Goal: Find specific page/section: Find specific page/section

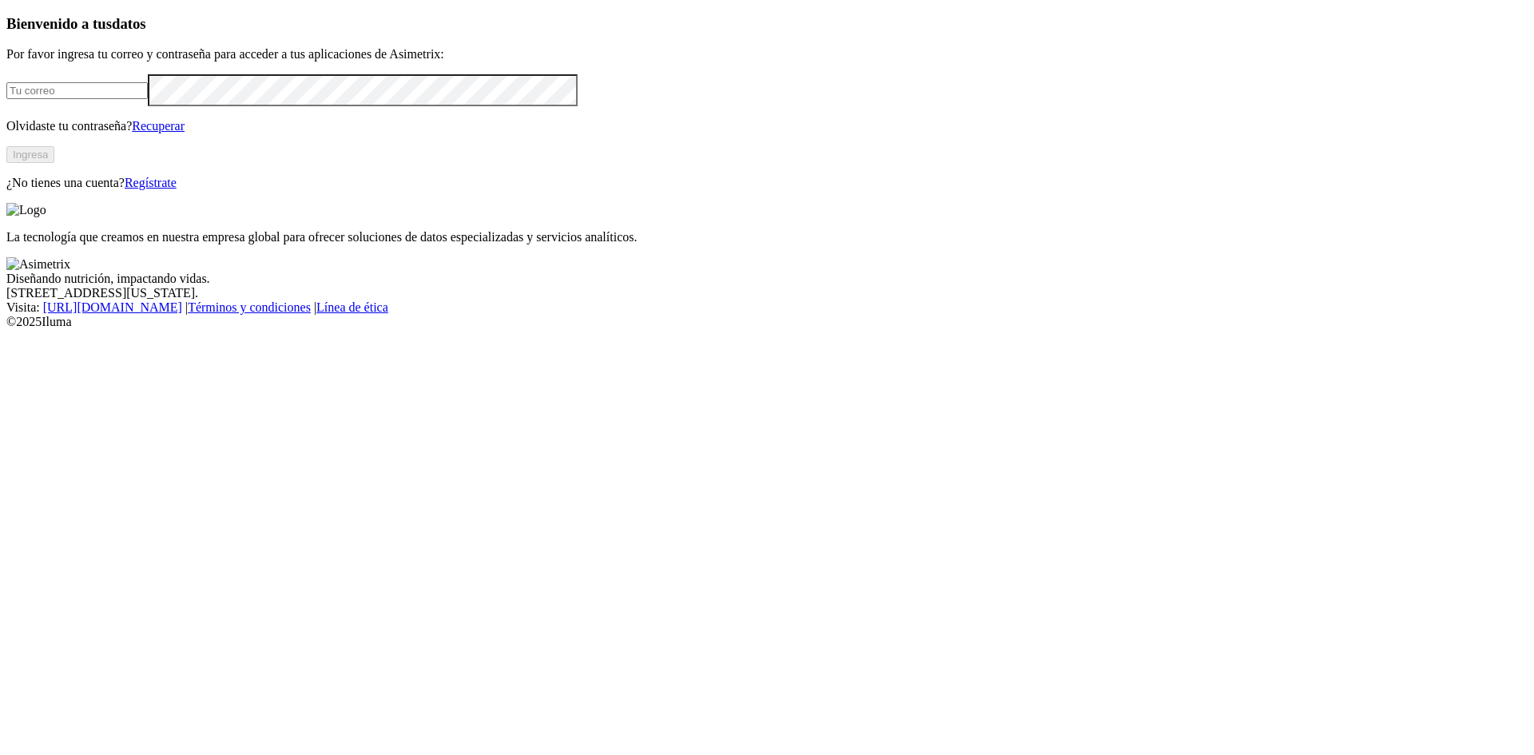
click at [148, 99] on input "email" at bounding box center [76, 90] width 141 height 17
type input "alejandro.sanchez@premexcorp.com"
click at [54, 163] on button "Ingresa" at bounding box center [30, 154] width 48 height 17
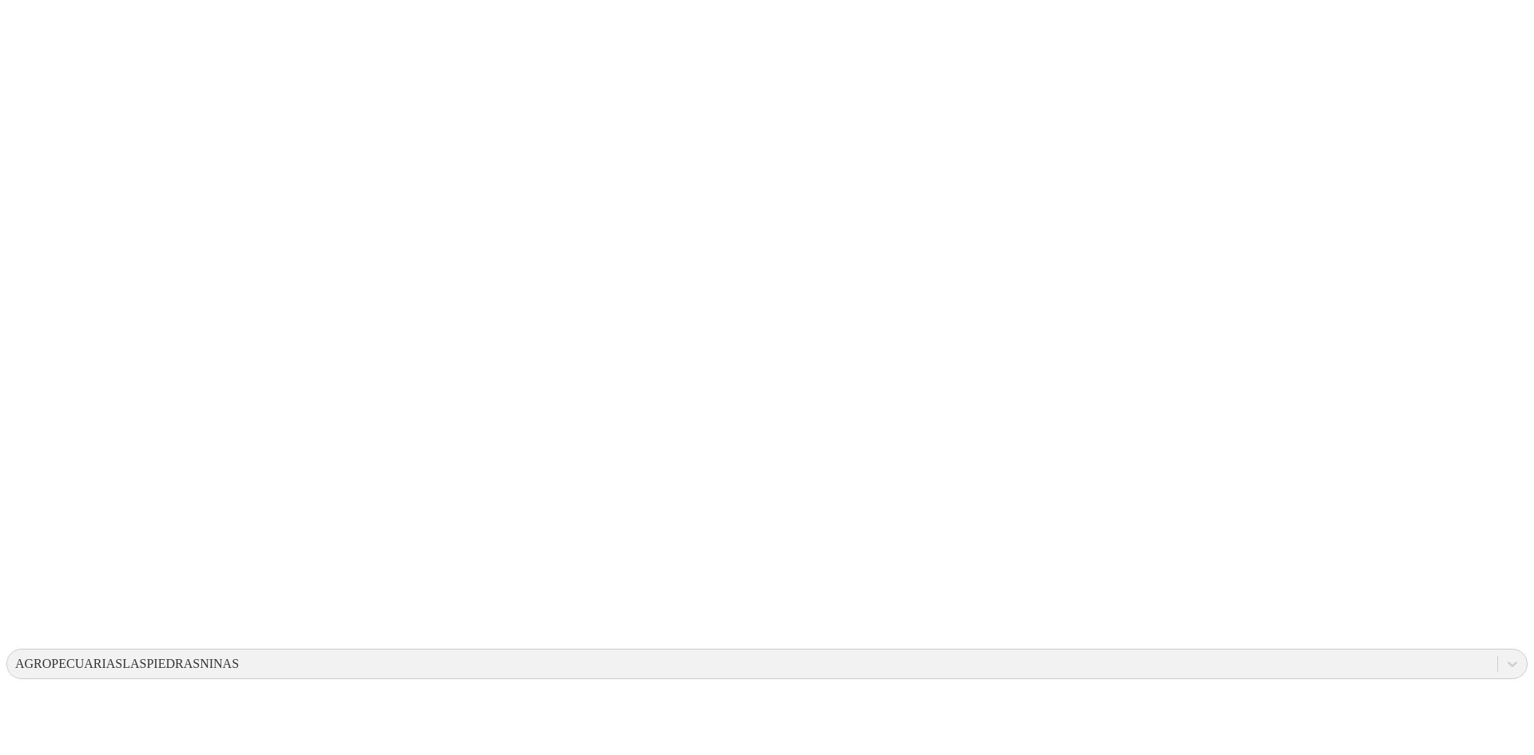
click at [140, 657] on div "ACONDESA-CERDOS" at bounding box center [77, 664] width 125 height 14
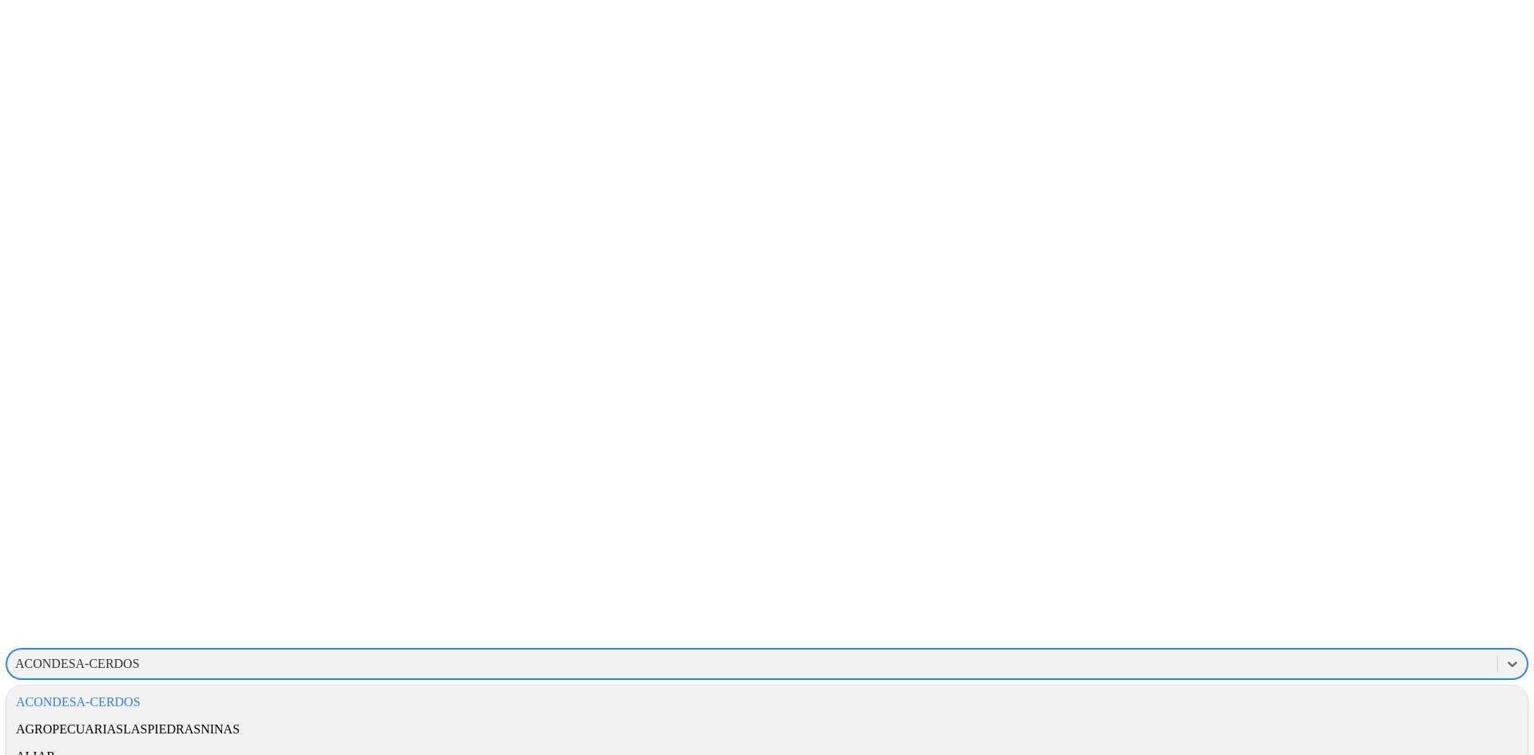
click at [1160, 716] on div "AGROPECUARIASLASPIEDRASNINAS" at bounding box center [767, 729] width 1522 height 27
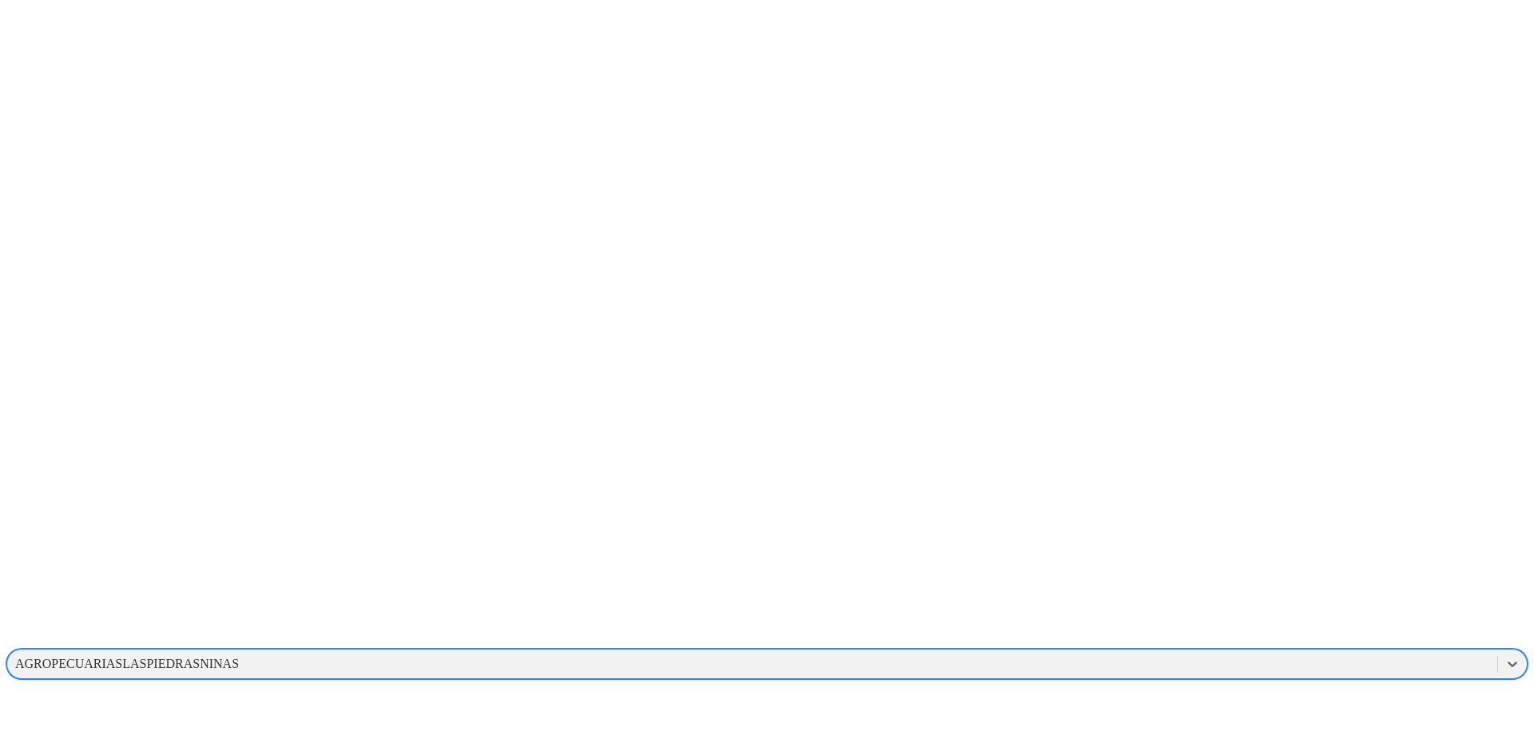
click at [239, 657] on div "AGROPECUARIASLASPIEDRASNINAS" at bounding box center [127, 664] width 224 height 14
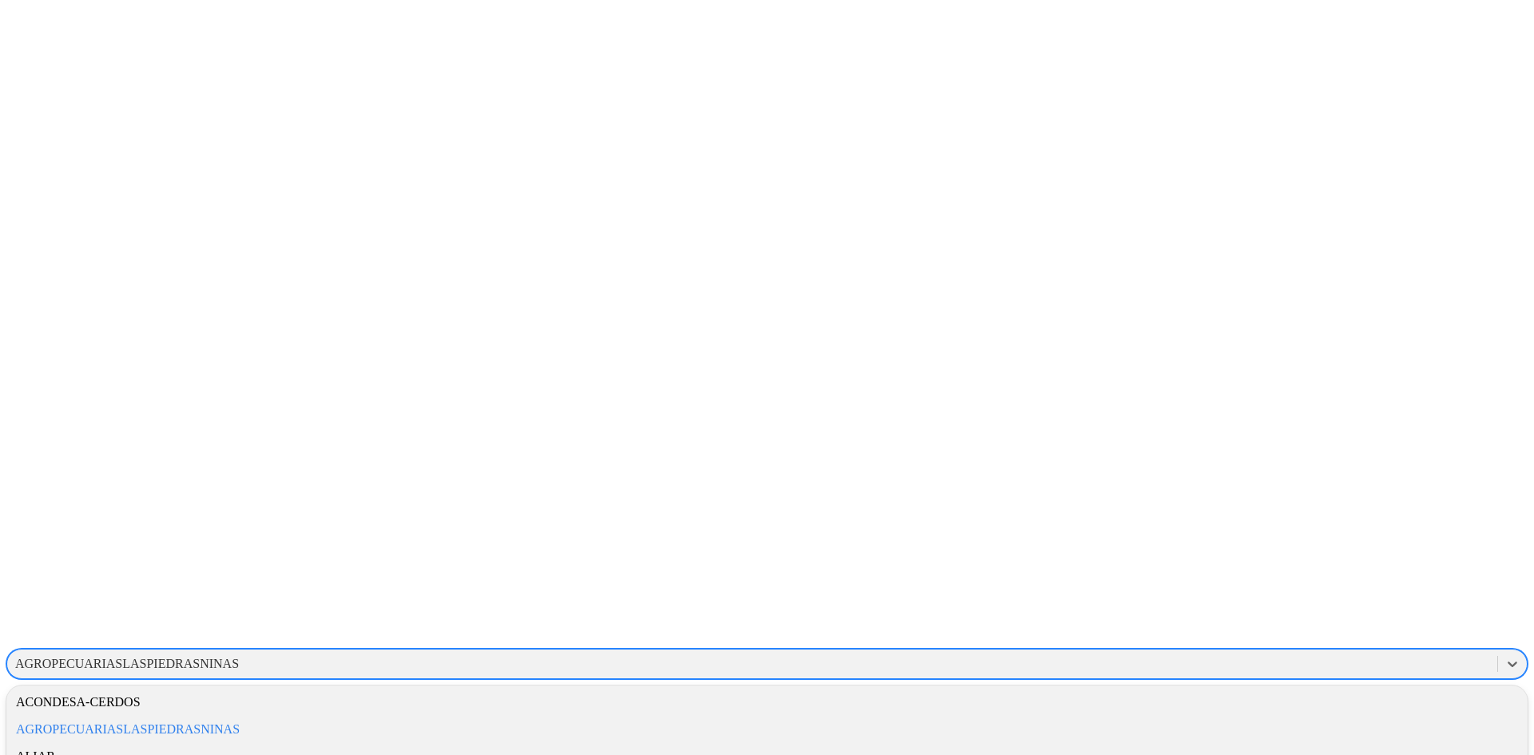
click at [239, 657] on div "AGROPECUARIASLASPIEDRASNINAS" at bounding box center [127, 664] width 224 height 14
click at [1275, 689] on div "ACONDESA-CERDOS" at bounding box center [767, 702] width 1522 height 27
